Goal: Task Accomplishment & Management: Use online tool/utility

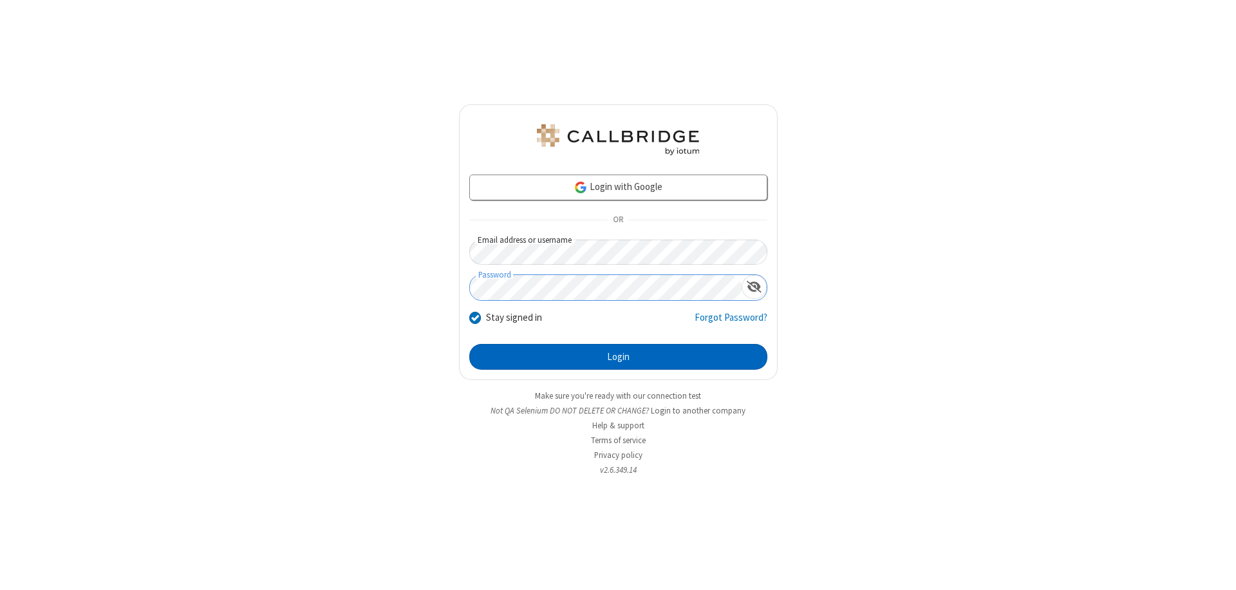
click at [618, 357] on button "Login" at bounding box center [618, 357] width 298 height 26
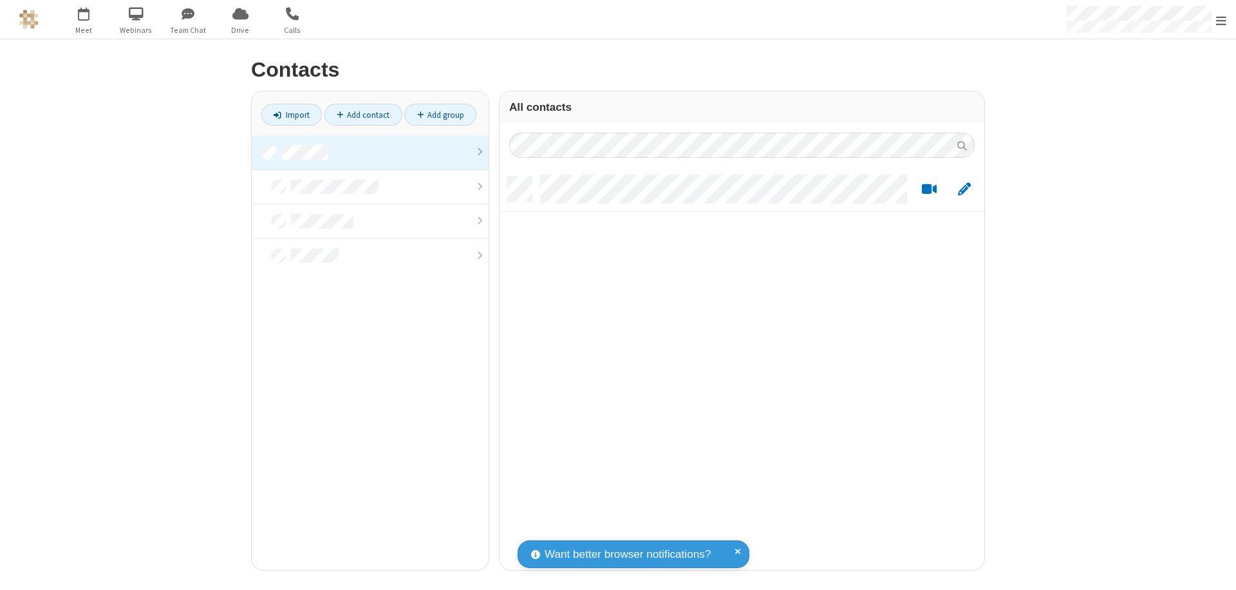
click at [292, 115] on link "Import" at bounding box center [291, 115] width 61 height 22
